Goal: Use online tool/utility: Use online tool/utility

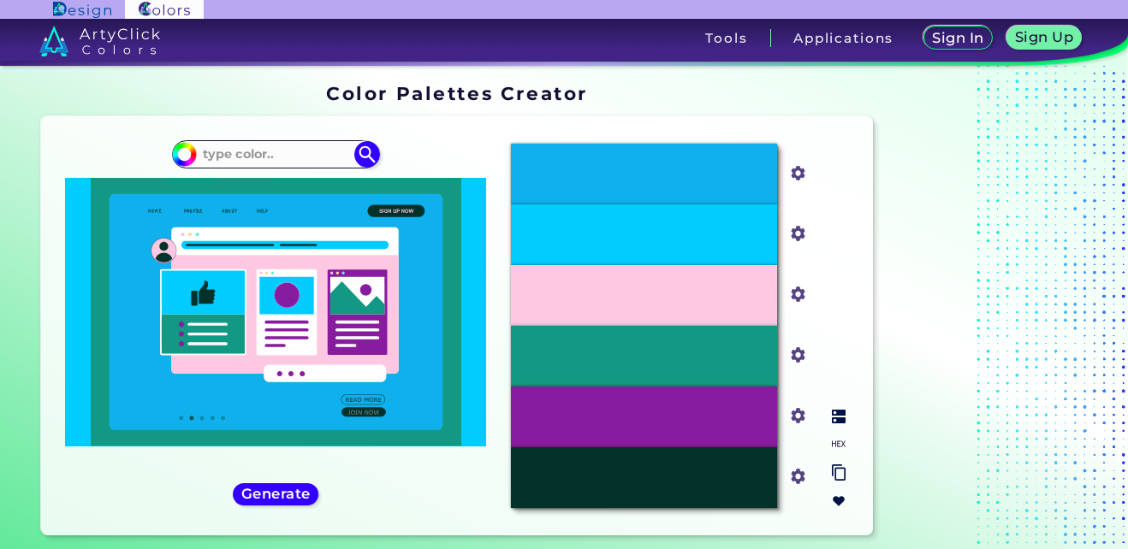
click at [738, 302] on div "#FEC8E2" at bounding box center [644, 295] width 266 height 61
click at [802, 293] on input "#fec8e2" at bounding box center [794, 292] width 21 height 21
click at [798, 301] on input "#fec8e2" at bounding box center [794, 292] width 21 height 21
type input "#f3afd0"
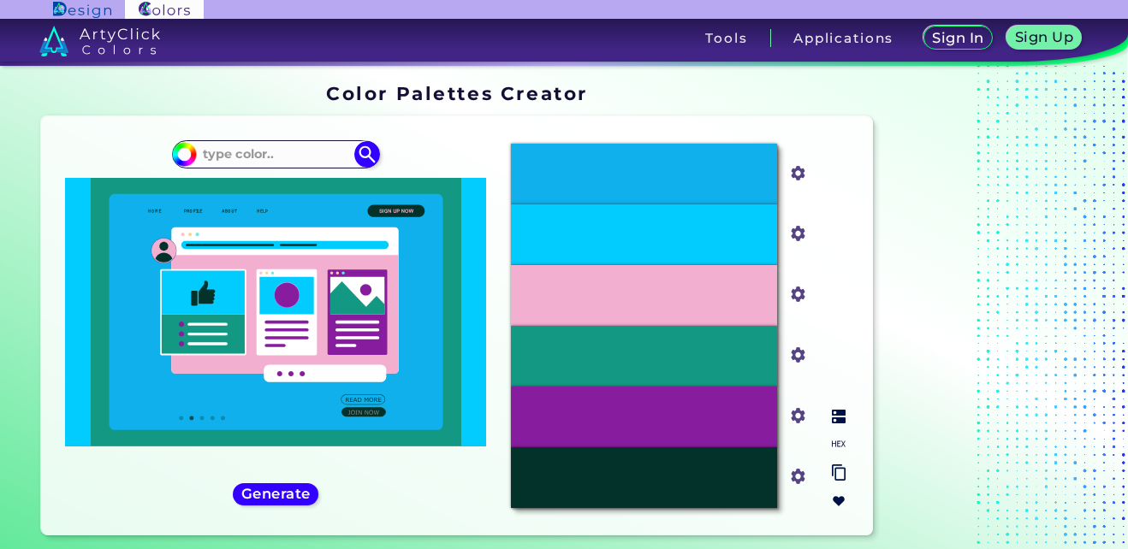
click at [801, 293] on input "#f3afd0" at bounding box center [794, 292] width 21 height 21
click at [802, 302] on input "#f3afd0" at bounding box center [794, 292] width 21 height 21
click at [799, 298] on input "#f3afd0" at bounding box center [794, 292] width 21 height 21
type input "#ffafcf"
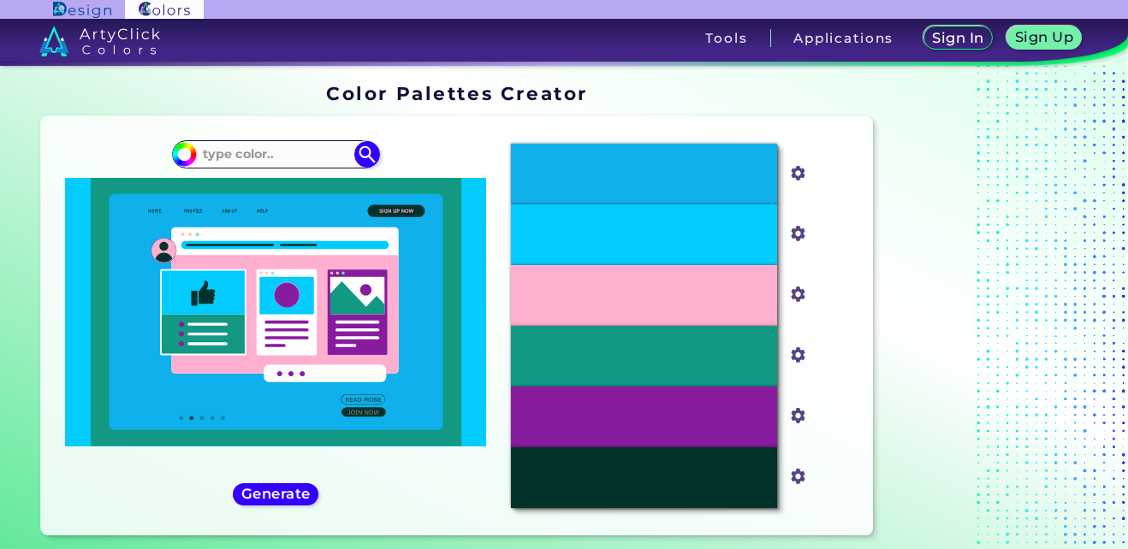
click at [995, 284] on ins at bounding box center [987, 313] width 214 height 472
click at [795, 351] on input "#139983" at bounding box center [794, 353] width 21 height 21
click at [797, 357] on input "#139983" at bounding box center [794, 353] width 21 height 21
type input "#fcffe7"
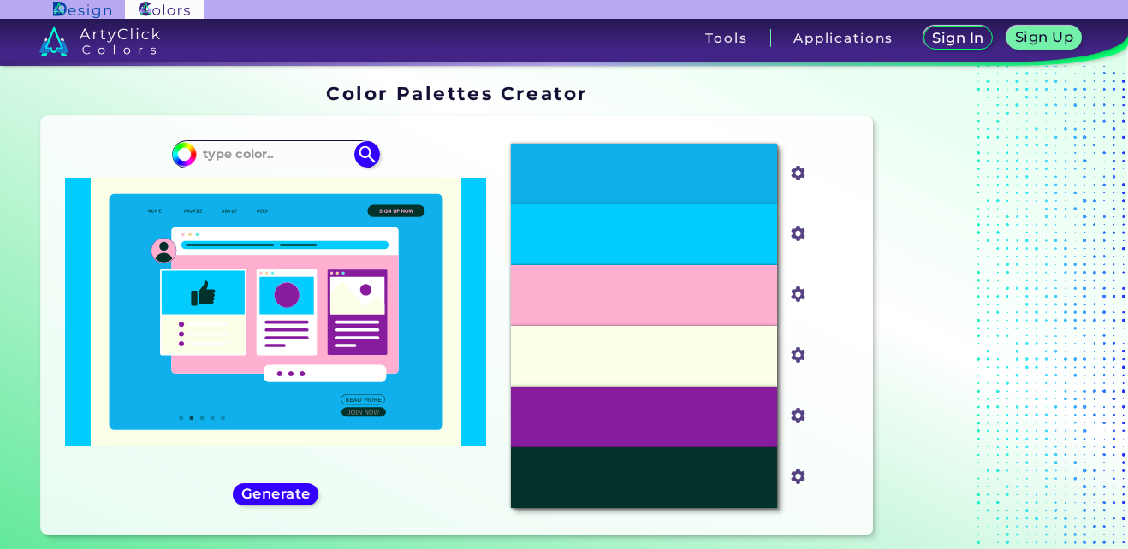
click at [953, 417] on ins at bounding box center [987, 313] width 214 height 472
click at [798, 414] on input "#881c9e" at bounding box center [794, 414] width 21 height 21
click at [802, 419] on input "#881c9e" at bounding box center [794, 414] width 21 height 21
type input "#ff0000"
click at [1061, 394] on ins at bounding box center [987, 313] width 214 height 472
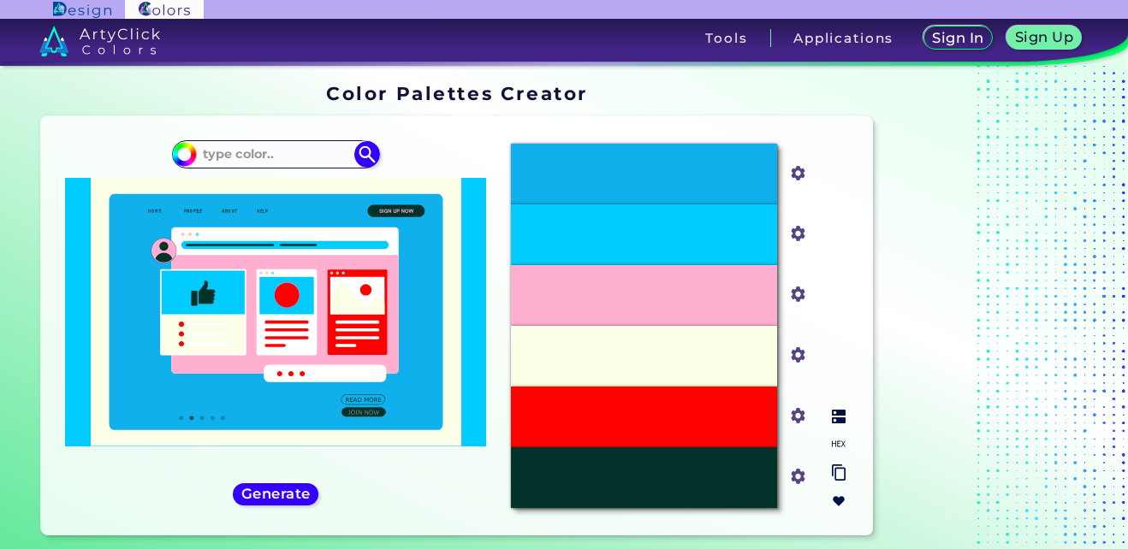
click at [803, 481] on input "#03322a" at bounding box center [794, 474] width 21 height 21
click at [800, 484] on input "#03322a" at bounding box center [794, 474] width 21 height 21
type input "#fcc01e"
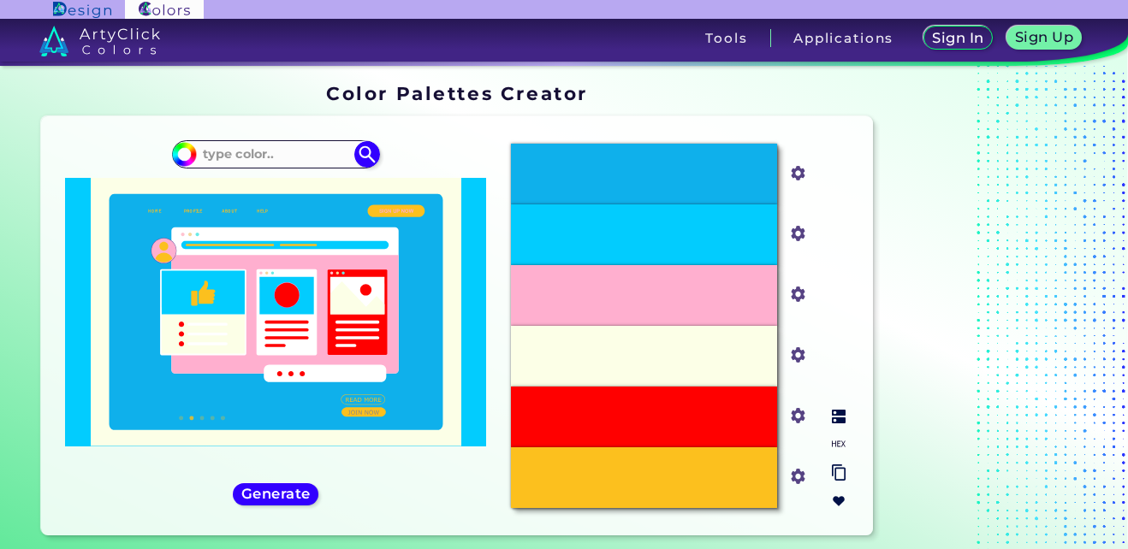
click at [797, 175] on input "#0fb0eb" at bounding box center [794, 171] width 21 height 21
click at [798, 236] on input "#02ccfe" at bounding box center [794, 232] width 21 height 21
click at [1050, 406] on ins at bounding box center [987, 313] width 214 height 472
click at [794, 240] on input "#02ccfe" at bounding box center [794, 232] width 21 height 21
type input "#0fb0eb"
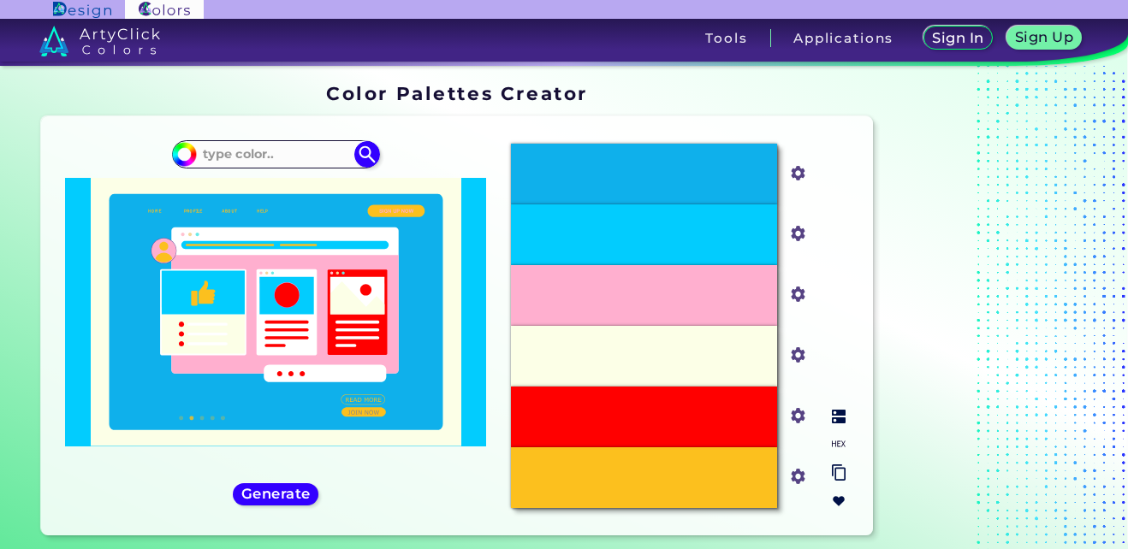
type input "#0fb0eb"
click at [996, 424] on ins at bounding box center [987, 313] width 214 height 472
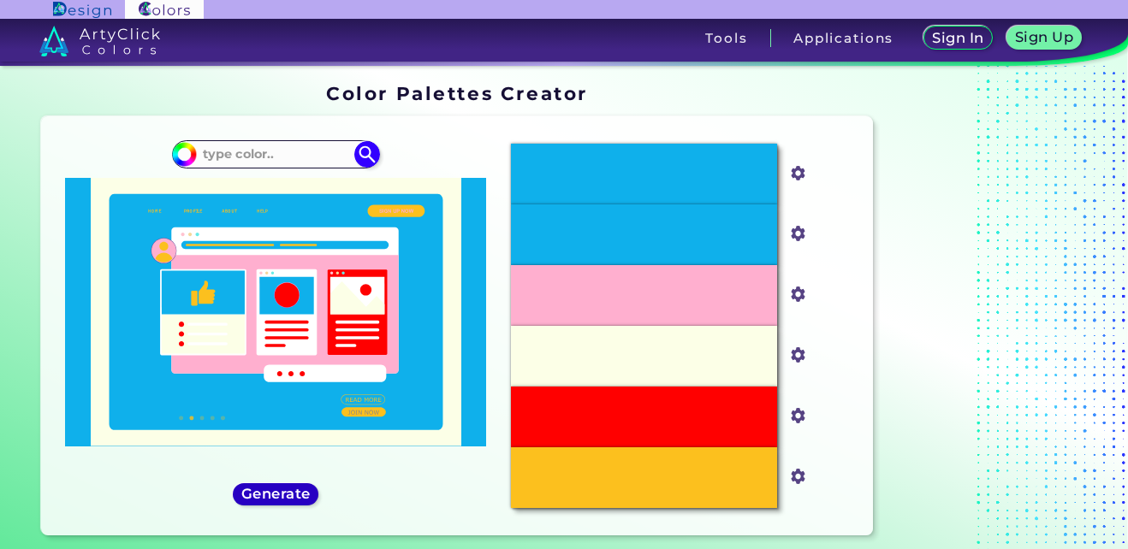
click at [257, 505] on div "Generate" at bounding box center [276, 494] width 90 height 23
click at [287, 495] on h5 "Generate" at bounding box center [276, 495] width 68 height 14
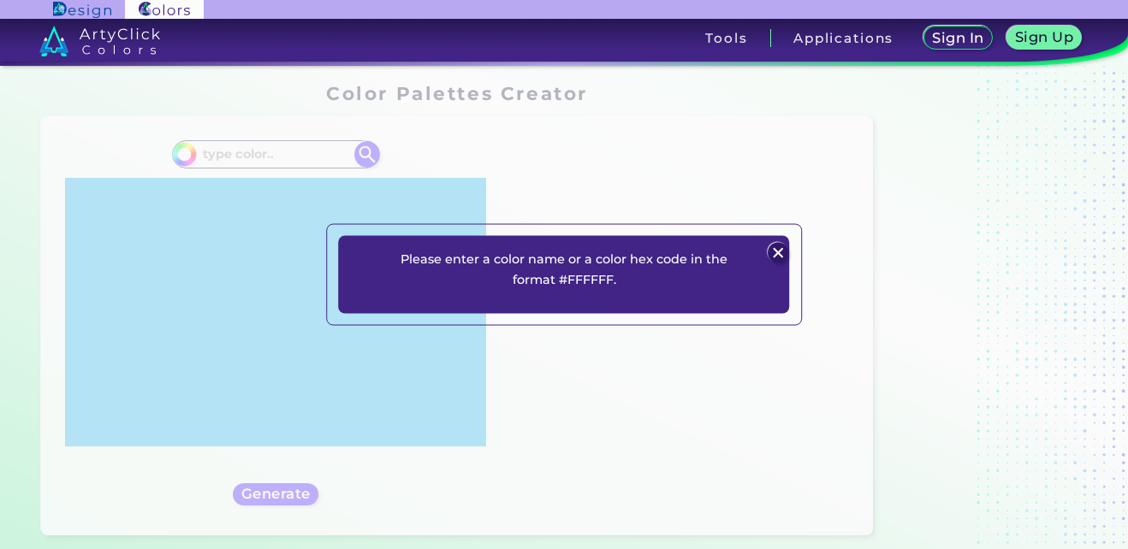
click at [636, 258] on p "Please enter a color name or a color hex code in the format #FFFFFF." at bounding box center [563, 269] width 369 height 42
drag, startPoint x: 672, startPoint y: 263, endPoint x: 424, endPoint y: 269, distance: 247.3
click at [424, 269] on p "Please enter a color name or a color hex code in the format #FFFFFF." at bounding box center [563, 269] width 369 height 42
drag, startPoint x: 424, startPoint y: 269, endPoint x: 592, endPoint y: 291, distance: 169.2
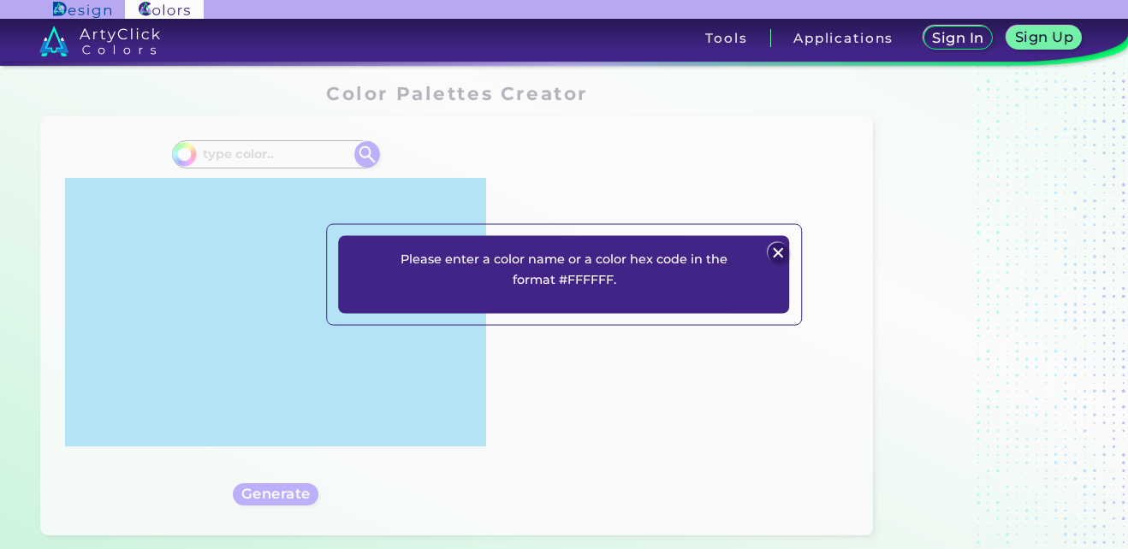
click at [592, 291] on div "Please enter a color name or a color hex code in the format #FFFFFF. Plans Sign…" at bounding box center [563, 275] width 451 height 78
click at [592, 287] on p "Please enter a color name or a color hex code in the format #FFFFFF." at bounding box center [563, 269] width 369 height 42
click at [628, 264] on p "Please enter a color name or a color hex code in the format #FFFFFF." at bounding box center [563, 269] width 369 height 42
click at [774, 251] on img at bounding box center [777, 253] width 21 height 21
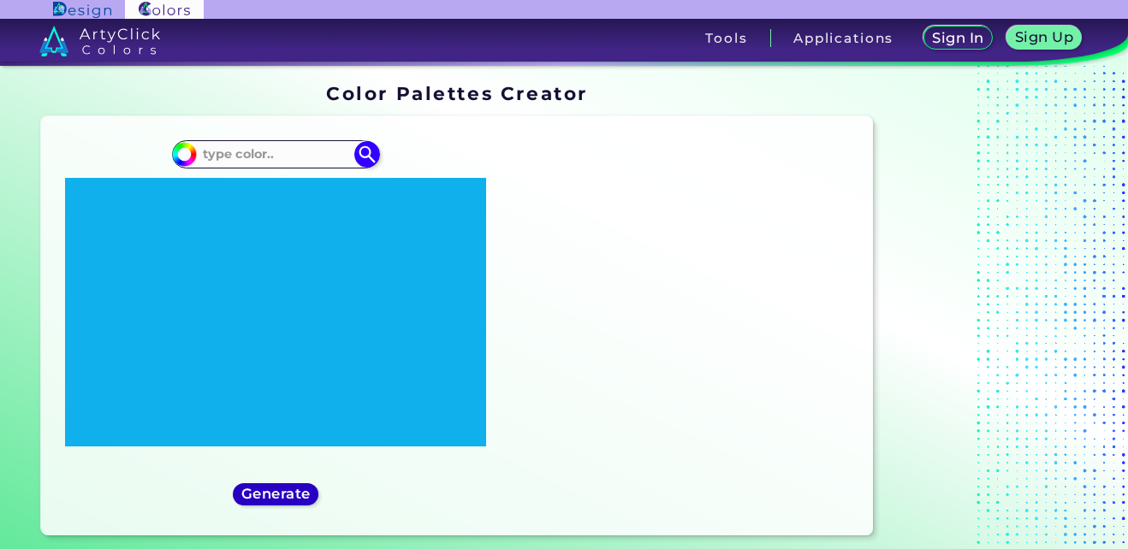
click at [304, 491] on h5 "Generate" at bounding box center [275, 494] width 69 height 14
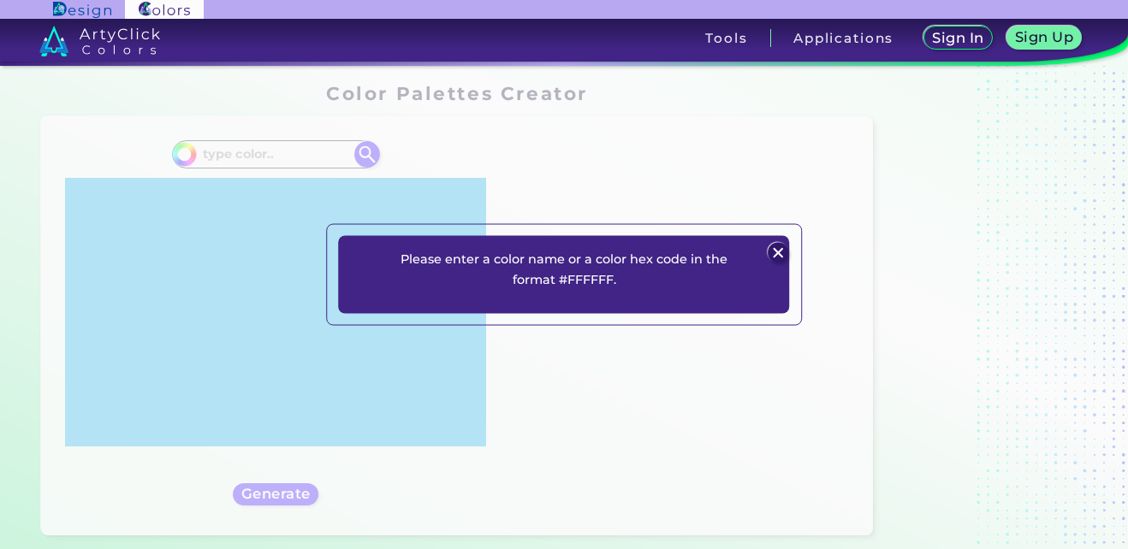
click at [564, 268] on p "Please enter a color name or a color hex code in the format #FFFFFF." at bounding box center [563, 269] width 369 height 42
click at [773, 243] on img at bounding box center [777, 253] width 21 height 21
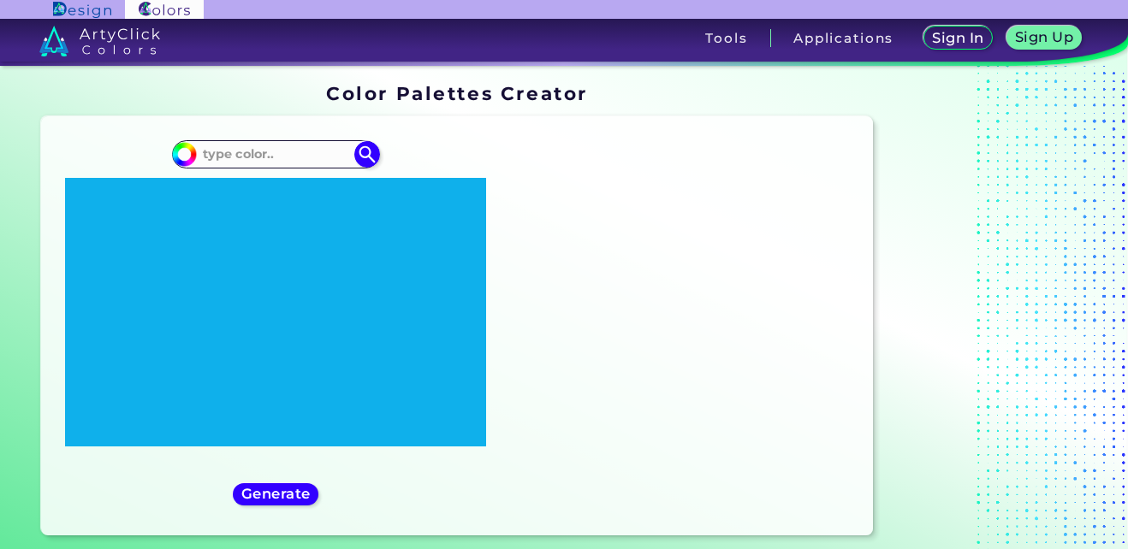
click at [716, 323] on div at bounding box center [678, 326] width 82 height 82
click at [686, 323] on div at bounding box center [678, 325] width 41 height 41
click at [286, 494] on h5 "Generate" at bounding box center [275, 494] width 71 height 15
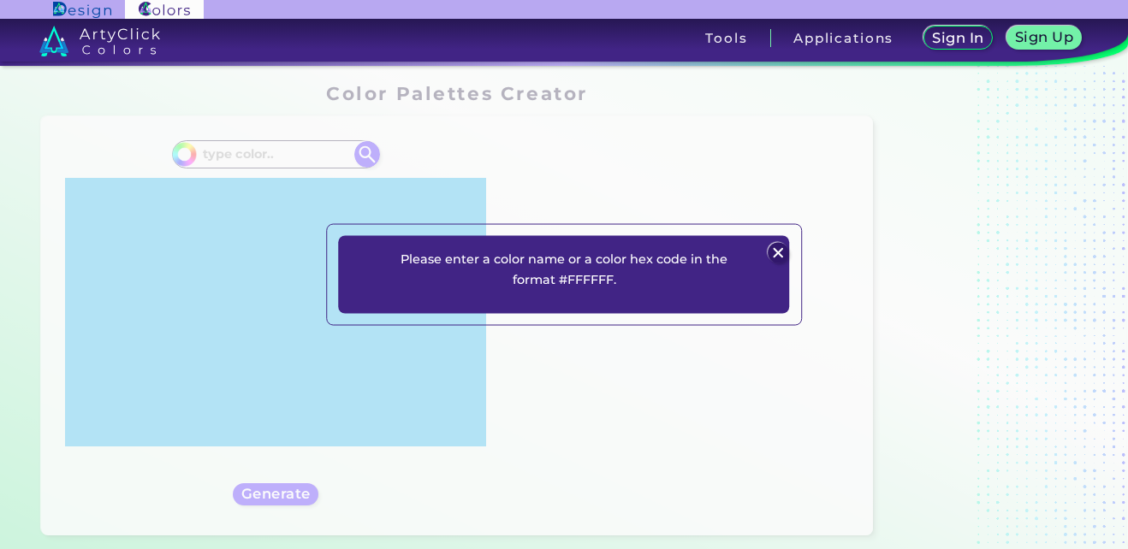
click at [536, 293] on div "Please enter a color name or a color hex code in the format #FFFFFF. Plans Sign…" at bounding box center [563, 275] width 451 height 78
click at [579, 259] on p "Please enter a color name or a color hex code in the format #FFFFFF." at bounding box center [563, 269] width 369 height 42
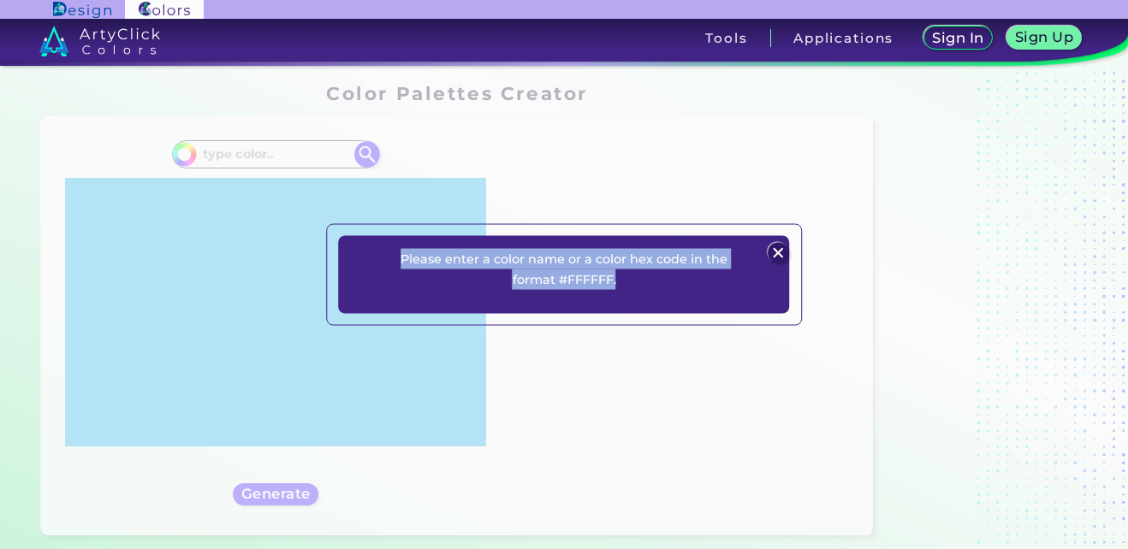
click at [579, 259] on p "Please enter a color name or a color hex code in the format #FFFFFF." at bounding box center [563, 269] width 369 height 42
drag, startPoint x: 579, startPoint y: 259, endPoint x: 569, endPoint y: 279, distance: 22.2
click at [569, 279] on p "Please enter a color name or a color hex code in the format #FFFFFF." at bounding box center [563, 269] width 369 height 42
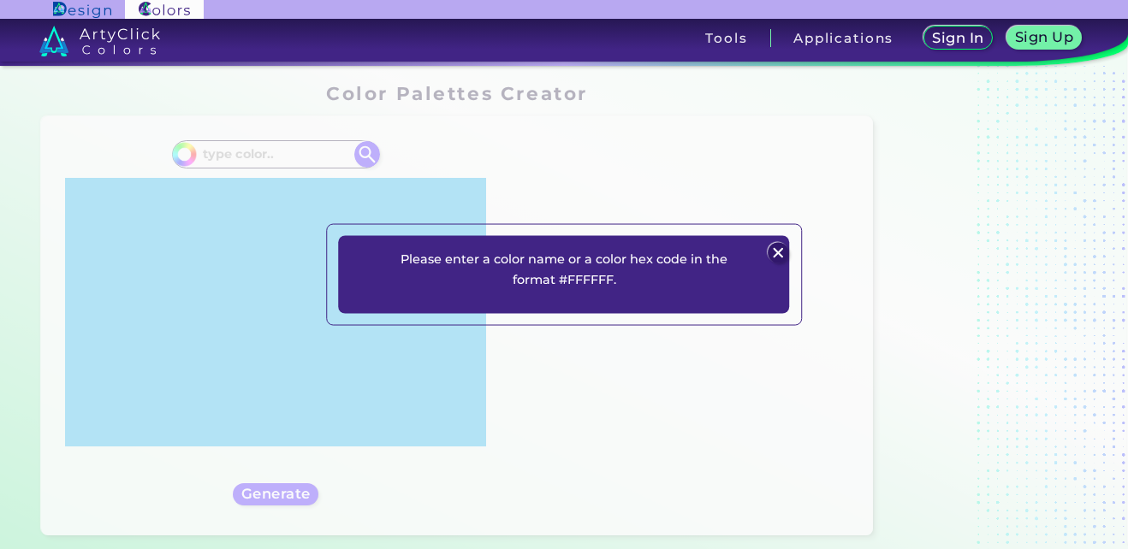
click at [607, 274] on p "Please enter a color name or a color hex code in the format #FFFFFF." at bounding box center [563, 269] width 369 height 42
click at [600, 279] on p "Please enter a color name or a color hex code in the format #FFFFFF." at bounding box center [563, 269] width 369 height 42
click at [573, 283] on p "Please enter a color name or a color hex code in the format #FFFFFF." at bounding box center [563, 269] width 369 height 42
click at [585, 283] on p "Please enter a color name or a color hex code in the format #FFFFFF." at bounding box center [563, 269] width 369 height 42
drag, startPoint x: 524, startPoint y: 295, endPoint x: 478, endPoint y: 307, distance: 46.9
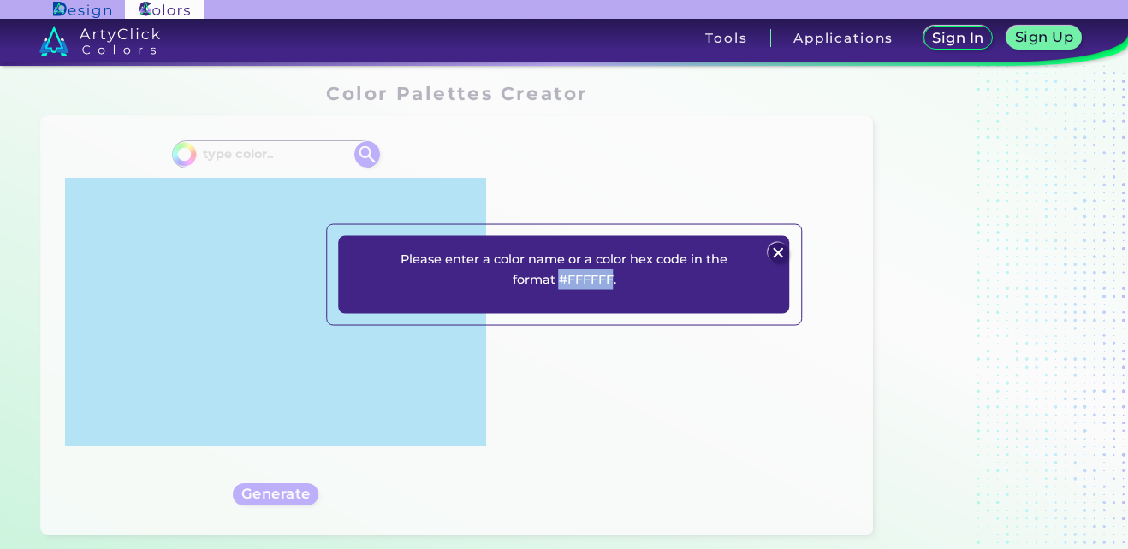
click at [478, 307] on div "Please enter a color name or a color hex code in the format #FFFFFF. Plans Sign…" at bounding box center [563, 275] width 451 height 78
drag, startPoint x: 478, startPoint y: 307, endPoint x: 380, endPoint y: 246, distance: 115.6
click at [380, 246] on div "Please enter a color name or a color hex code in the format #FFFFFF. Plans Sign…" at bounding box center [563, 275] width 451 height 78
click at [779, 258] on img at bounding box center [777, 253] width 21 height 21
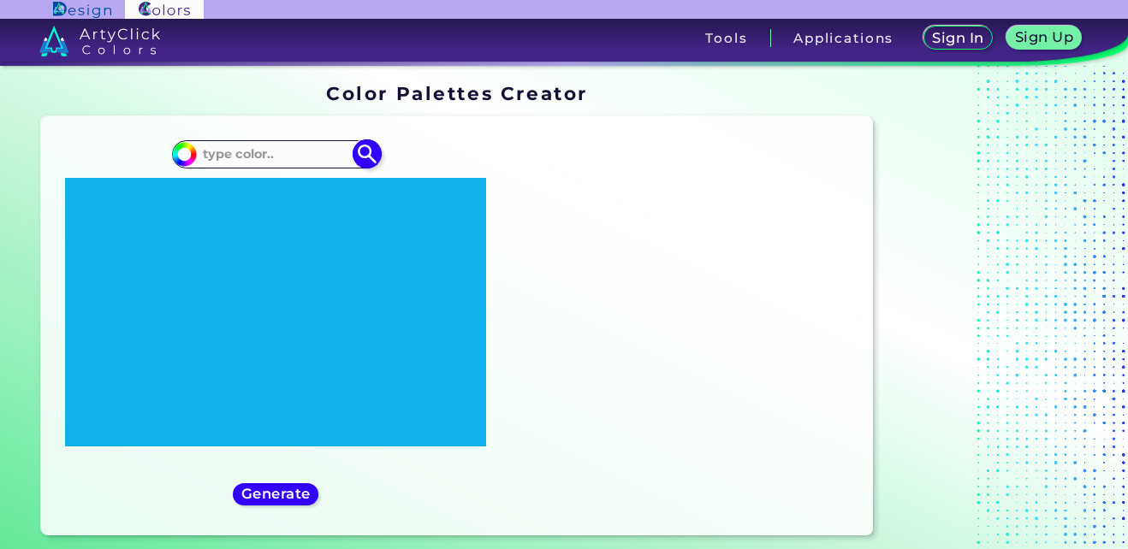
click at [265, 151] on input at bounding box center [275, 154] width 159 height 23
click at [355, 223] on icon at bounding box center [276, 312] width 333 height 236
